Goal: Transaction & Acquisition: Purchase product/service

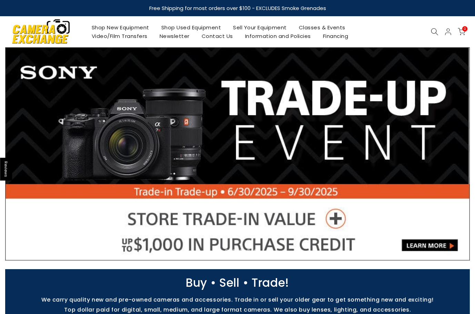
click at [207, 26] on link "Shop Used Equipment" at bounding box center [191, 27] width 72 height 9
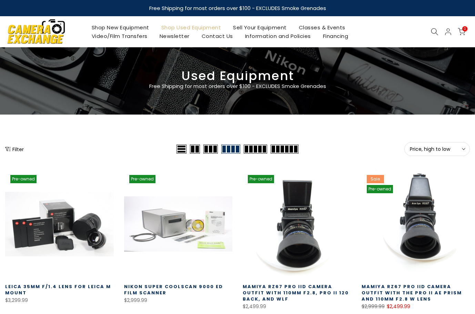
drag, startPoint x: 425, startPoint y: 148, endPoint x: 426, endPoint y: 167, distance: 18.3
click at [425, 148] on span "Price, high to low" at bounding box center [437, 149] width 55 height 6
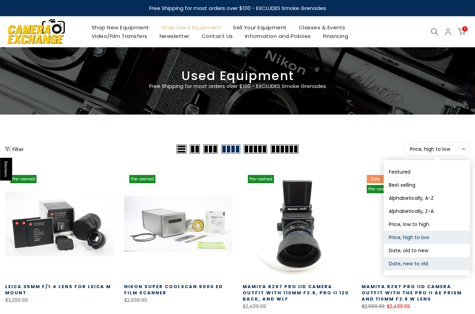
click at [413, 264] on button "Date, new to old" at bounding box center [427, 263] width 86 height 13
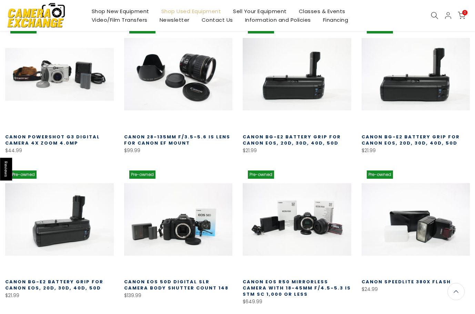
scroll to position [135, 0]
